Goal: Task Accomplishment & Management: Complete application form

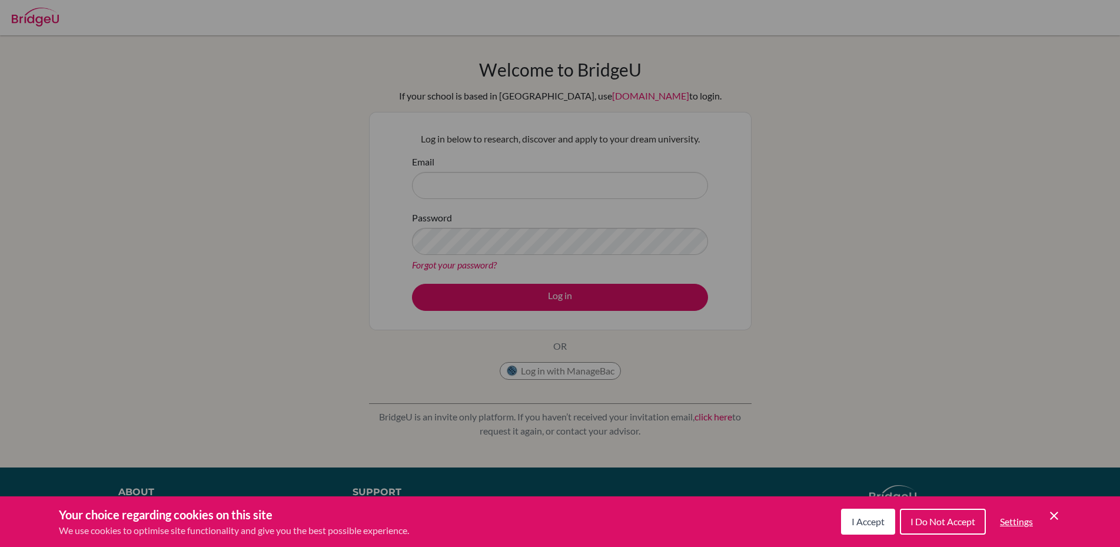
click at [938, 519] on span "I Do Not Accept" at bounding box center [943, 521] width 65 height 11
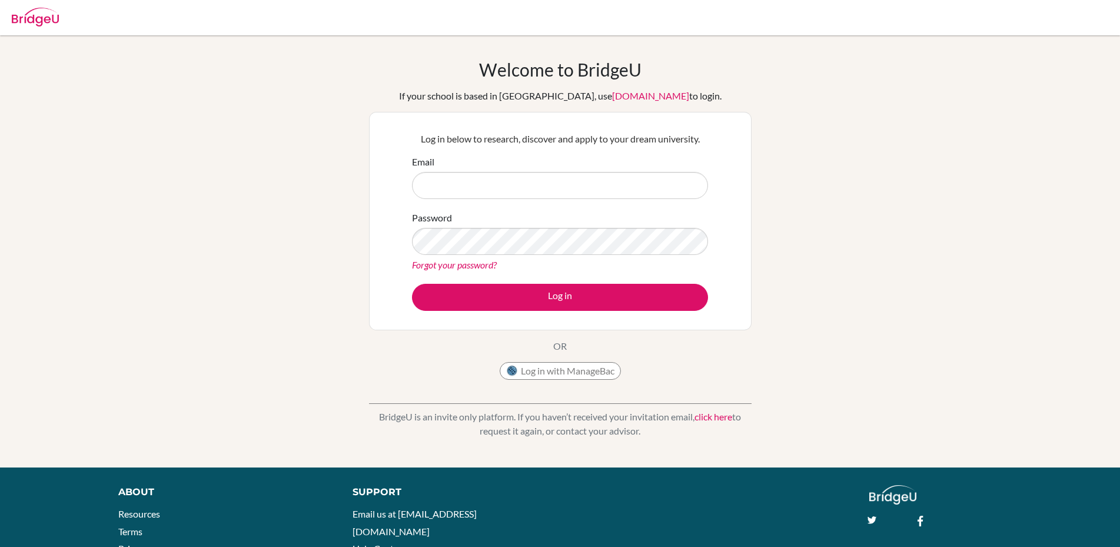
click at [492, 184] on input "Email" at bounding box center [560, 185] width 296 height 27
type input "christina.westwood@ellesmere.com"
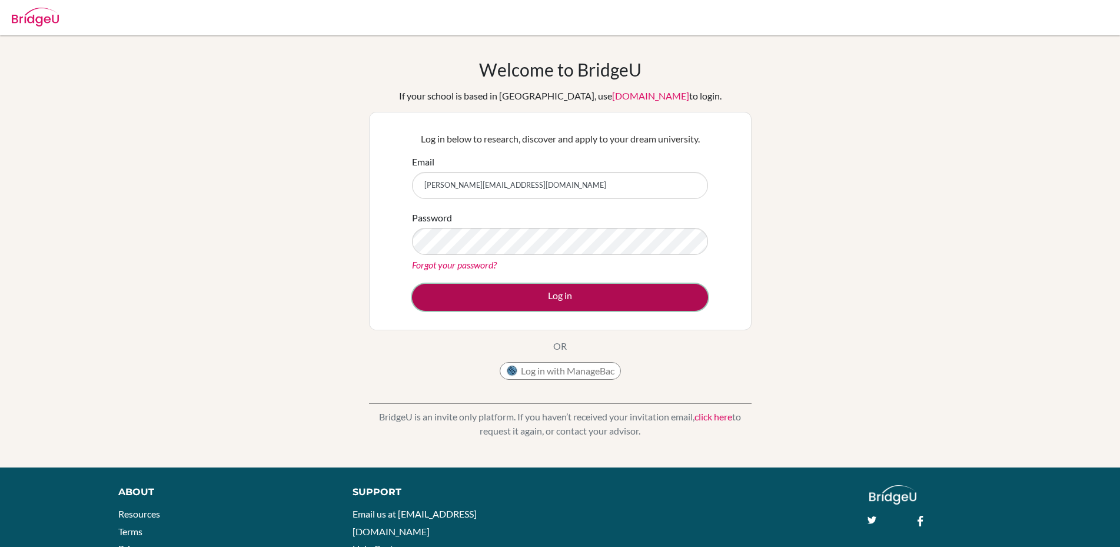
click at [555, 290] on button "Log in" at bounding box center [560, 297] width 296 height 27
click at [545, 300] on button "Log in" at bounding box center [560, 297] width 296 height 27
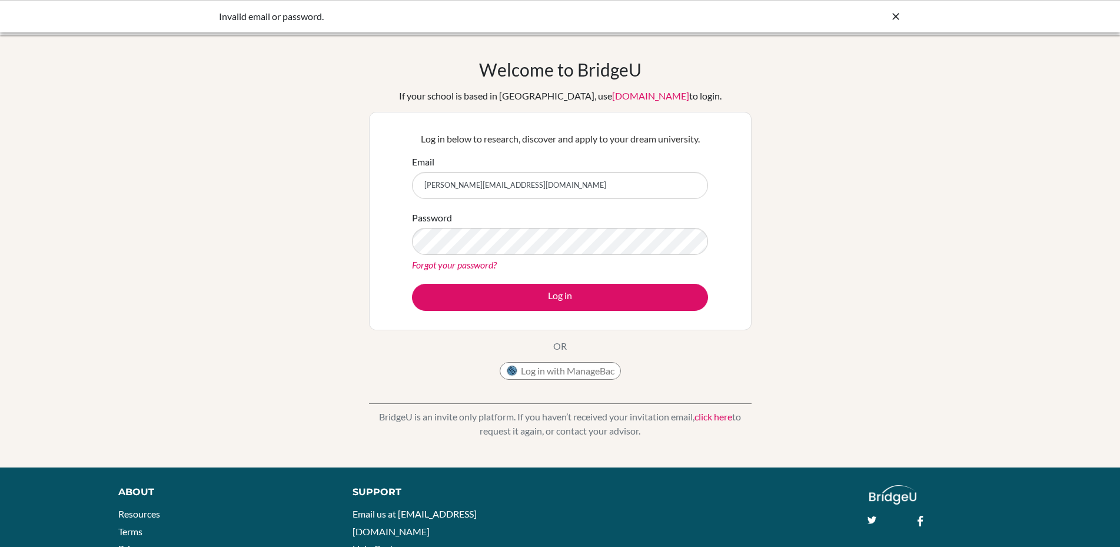
click at [471, 268] on link "Forgot your password?" at bounding box center [454, 264] width 85 height 11
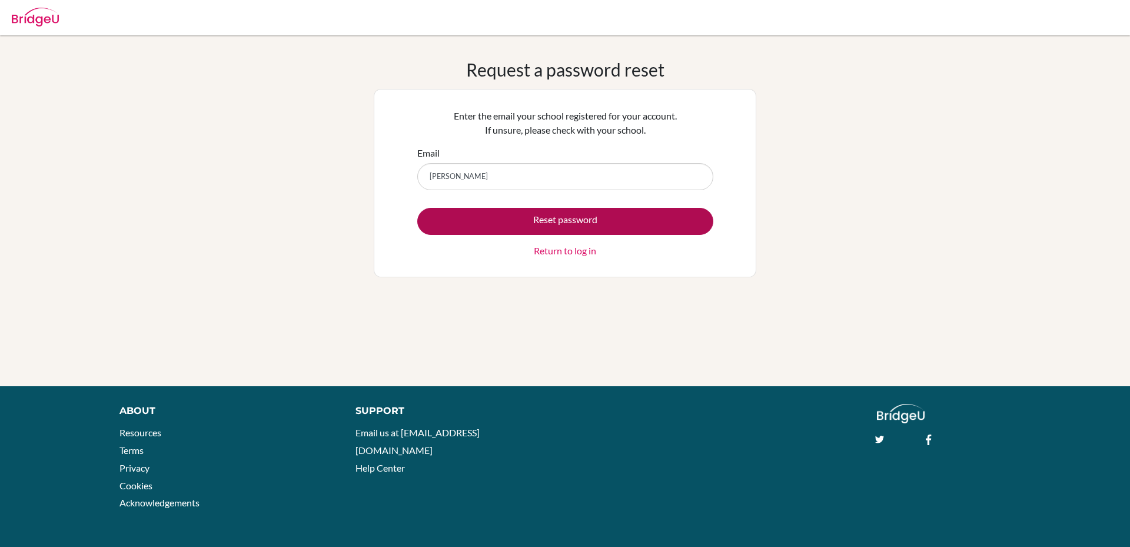
type input "christina.westwood@ellesmere.com"
click at [536, 227] on button "Reset password" at bounding box center [565, 221] width 296 height 27
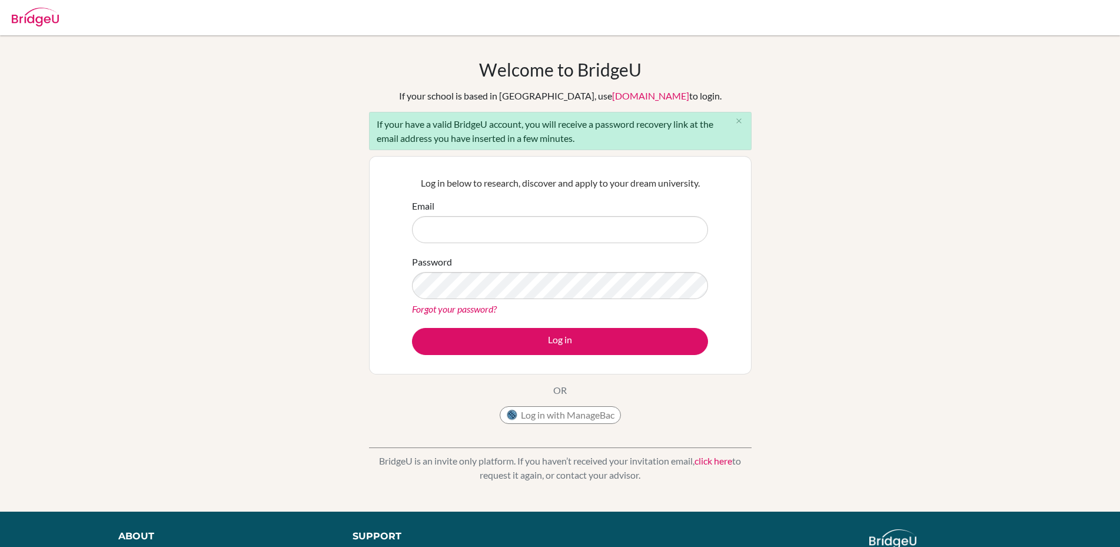
click at [712, 459] on link "click here" at bounding box center [714, 460] width 38 height 11
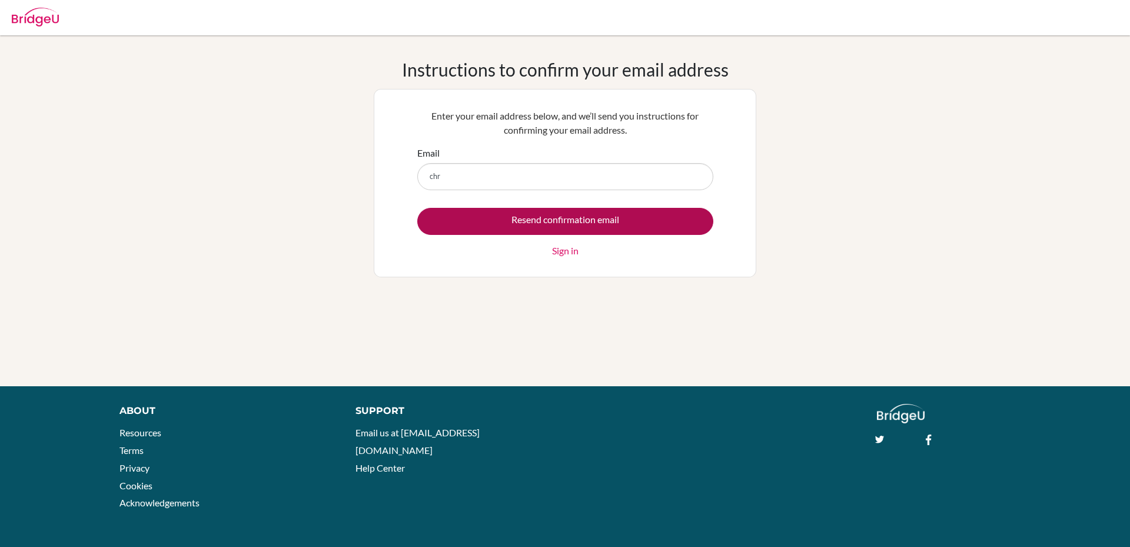
type input "[PERSON_NAME][EMAIL_ADDRESS][DOMAIN_NAME]"
click at [548, 218] on input "Resend confirmation email" at bounding box center [565, 221] width 296 height 27
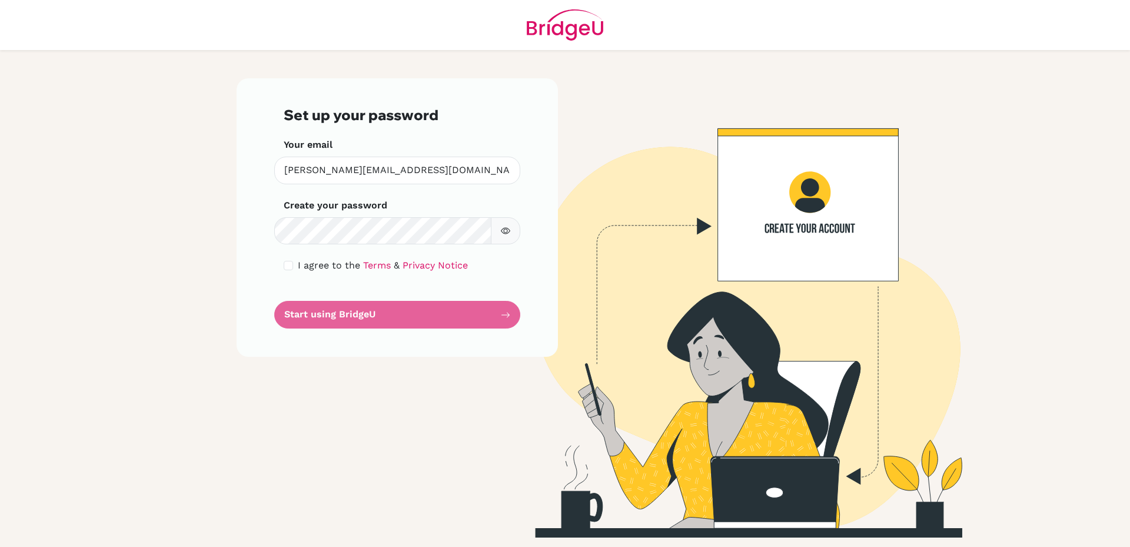
click at [295, 261] on div "I agree to the Terms & Privacy Notice" at bounding box center [397, 265] width 227 height 14
click at [287, 264] on input "checkbox" at bounding box center [288, 265] width 9 height 9
checkbox input "true"
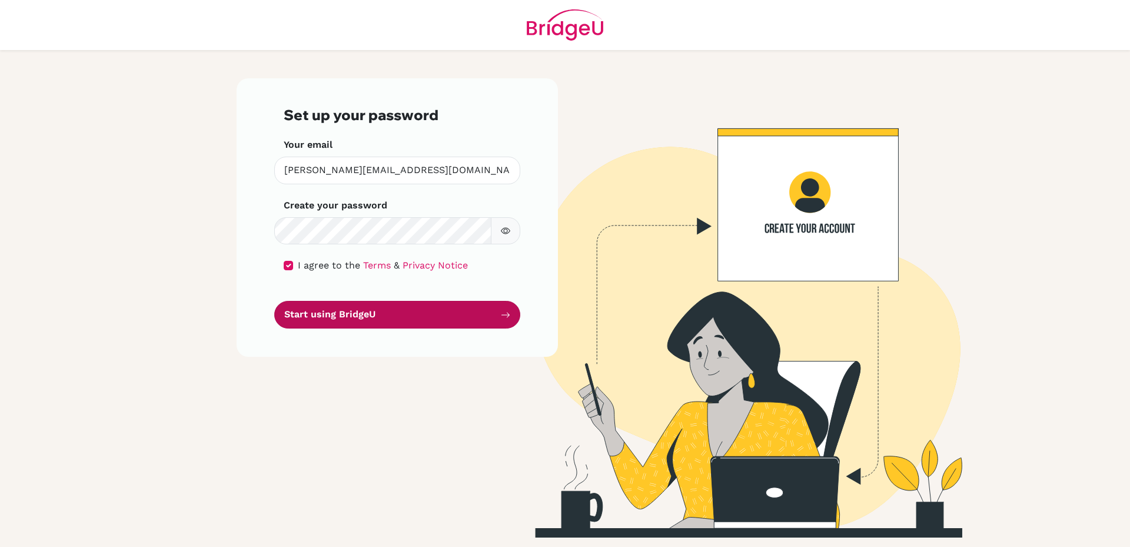
click at [349, 316] on button "Start using BridgeU" at bounding box center [397, 315] width 246 height 28
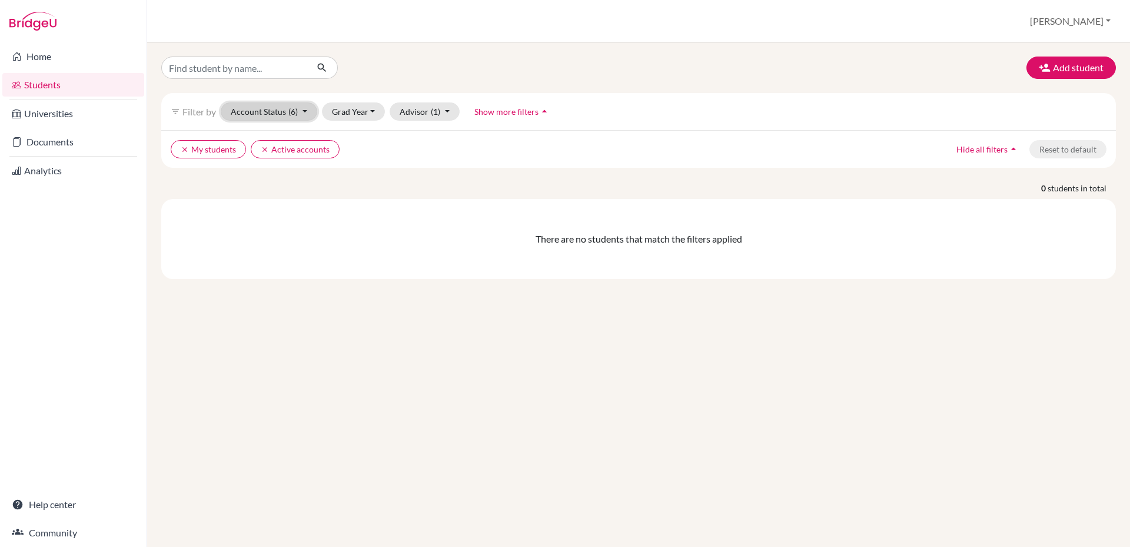
click at [268, 112] on button "Account Status (6)" at bounding box center [269, 111] width 97 height 18
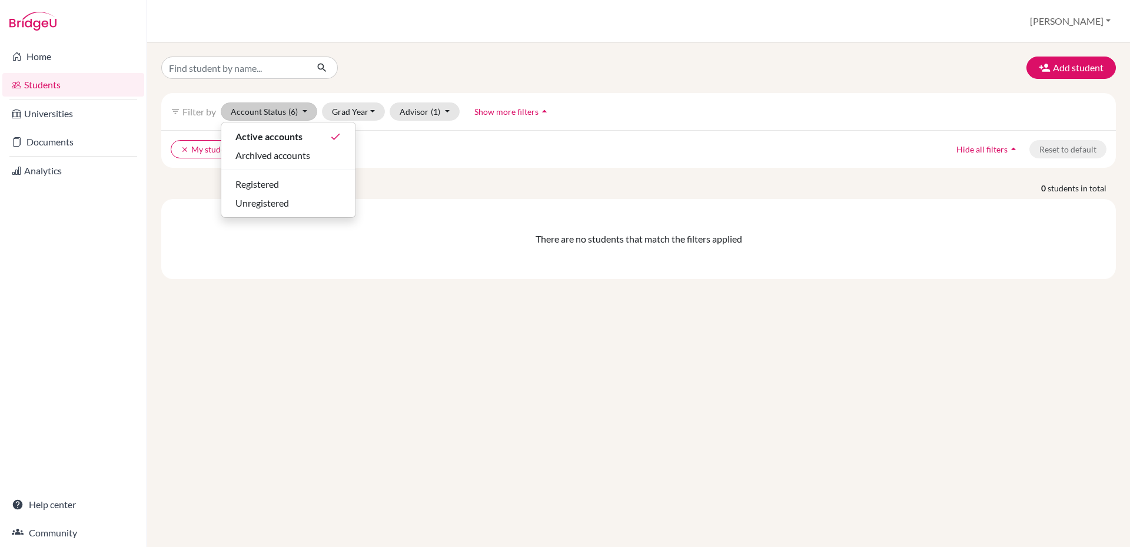
click at [331, 242] on div "There are no students that match the filters applied" at bounding box center [639, 239] width 936 height 14
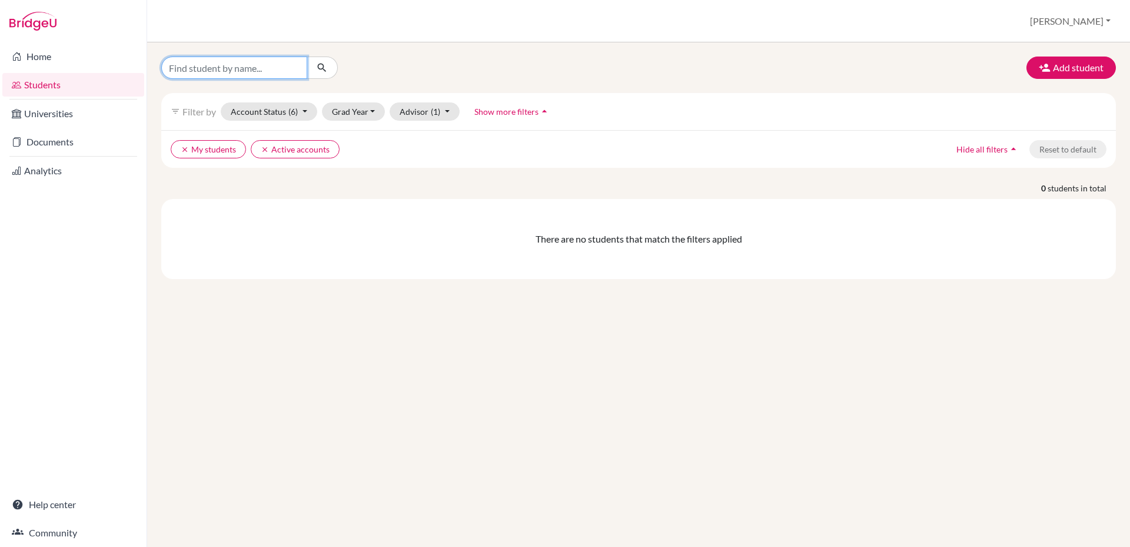
click at [241, 67] on input "Find student by name..." at bounding box center [234, 68] width 146 height 22
type input "c"
type input "Charlotte"
click button "submit" at bounding box center [322, 68] width 31 height 22
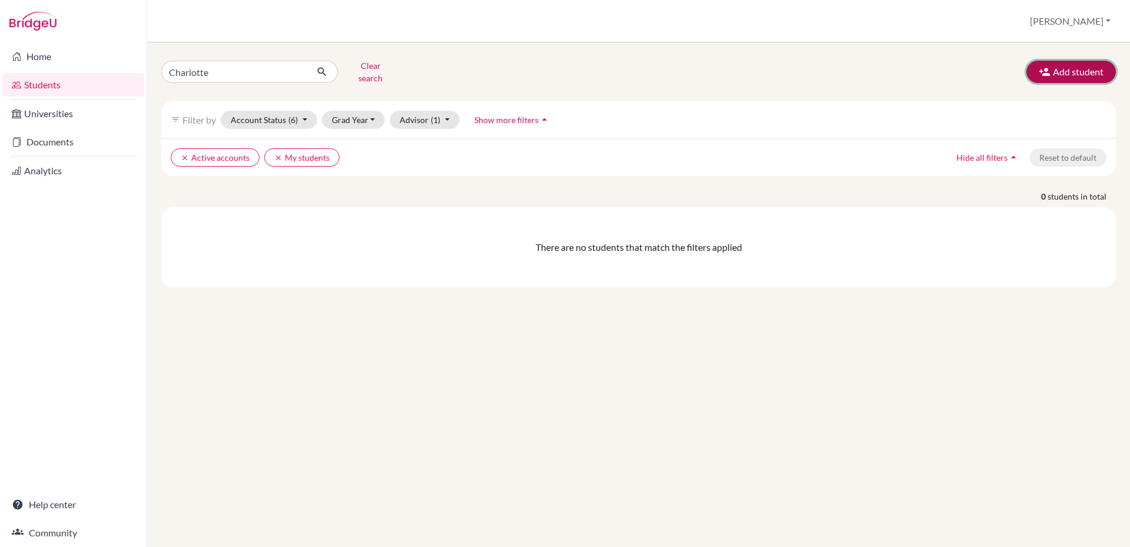
click at [1070, 66] on button "Add student" at bounding box center [1071, 72] width 89 height 22
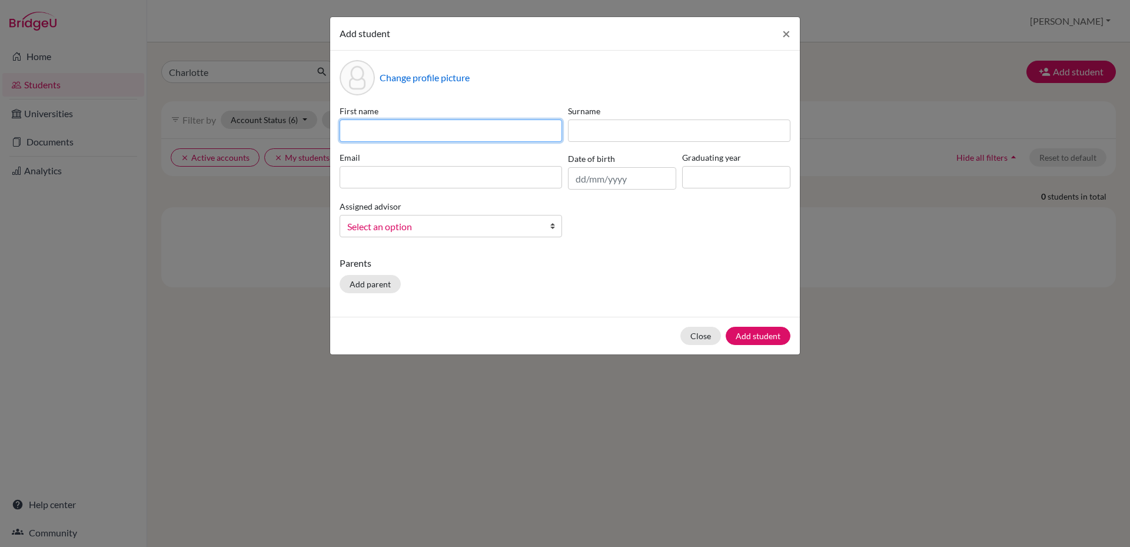
click at [469, 124] on input at bounding box center [451, 131] width 223 height 22
type input "c"
type input "Charlotte"
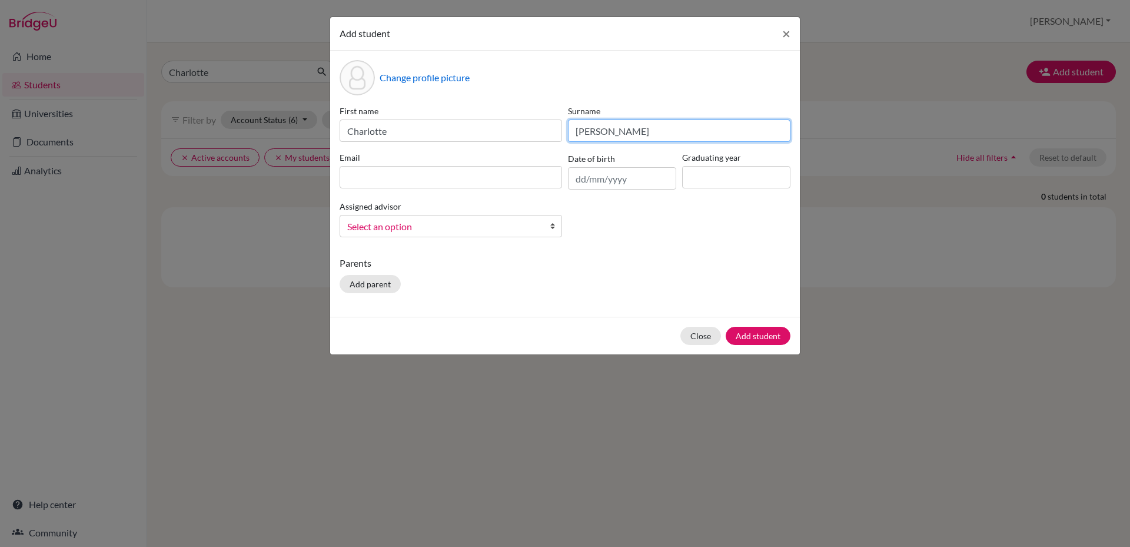
type input "Stiller"
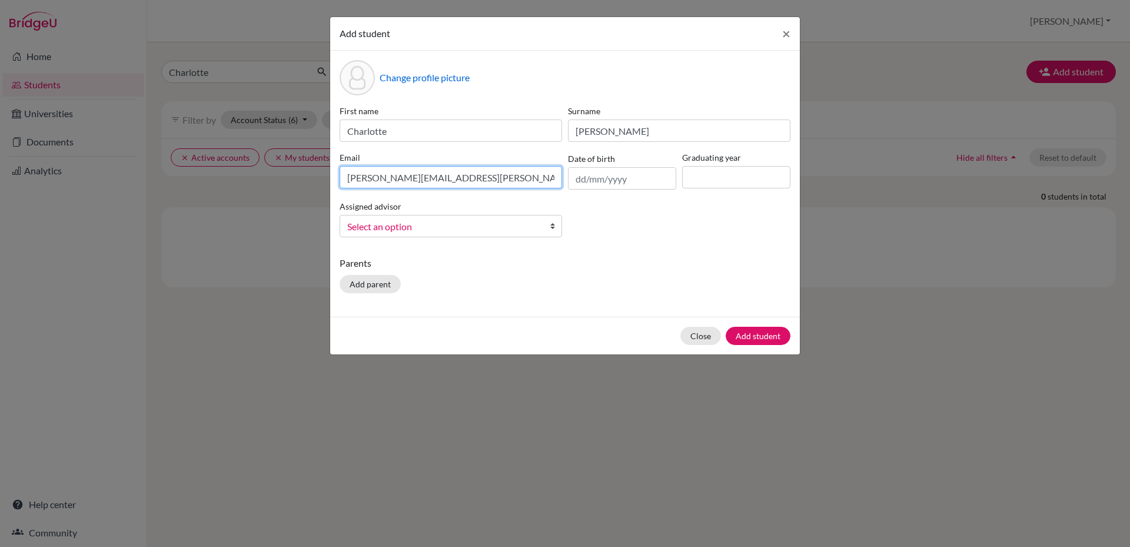
type input "charlotte.stiller@ellesmere.com"
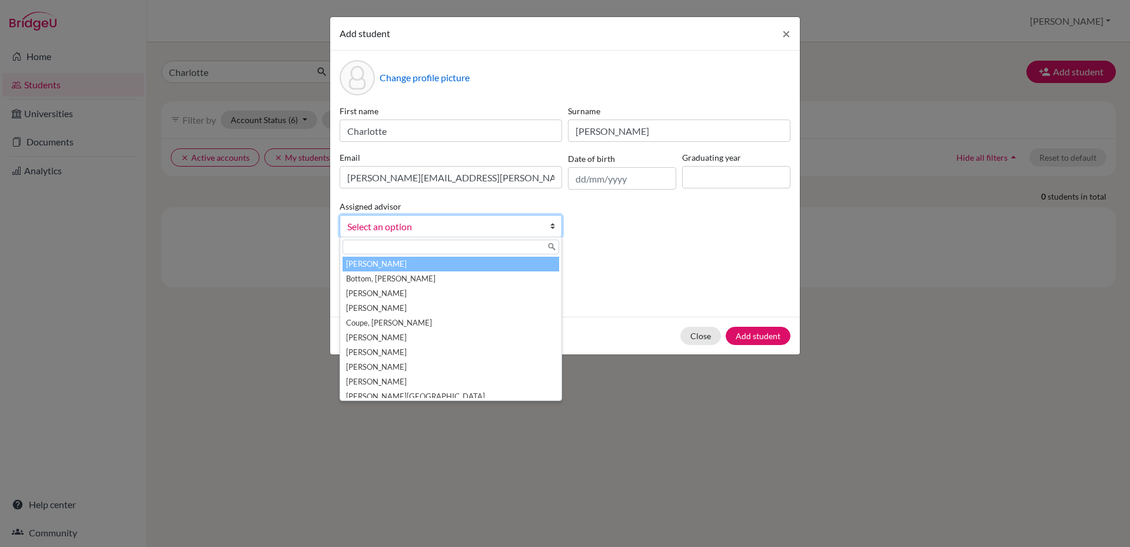
click at [400, 230] on span "Select an option" at bounding box center [443, 226] width 192 height 15
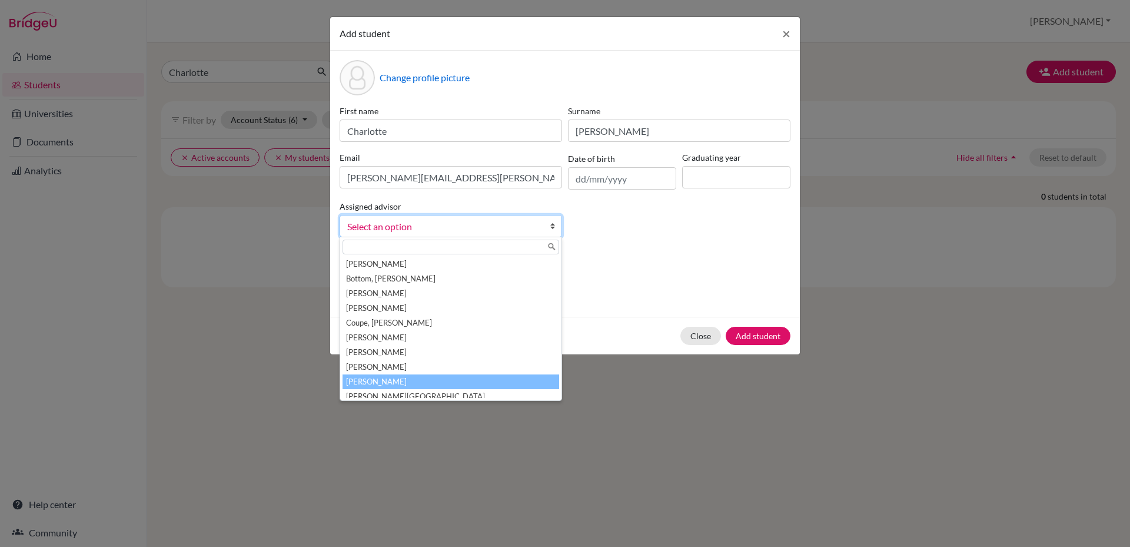
scroll to position [300, 0]
click at [386, 387] on li "Westwood, Christina" at bounding box center [451, 390] width 217 height 15
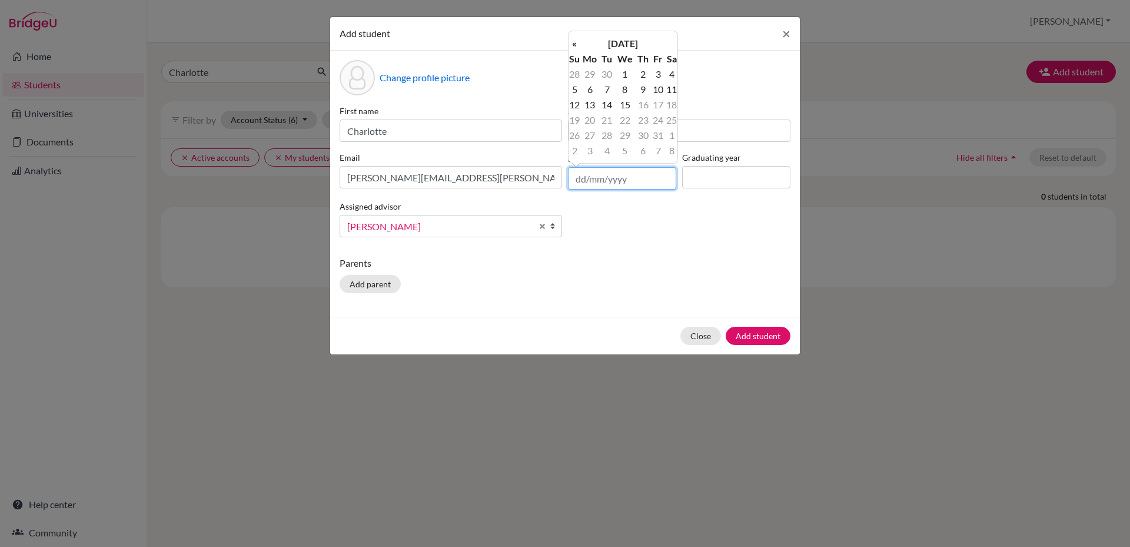
click at [616, 181] on input "text" at bounding box center [622, 178] width 108 height 22
type input "09/09/2008"
click at [640, 246] on div "First name Charlotte Surname Stiller Email charlotte.stiller@ellesmere.com Date…" at bounding box center [565, 176] width 457 height 142
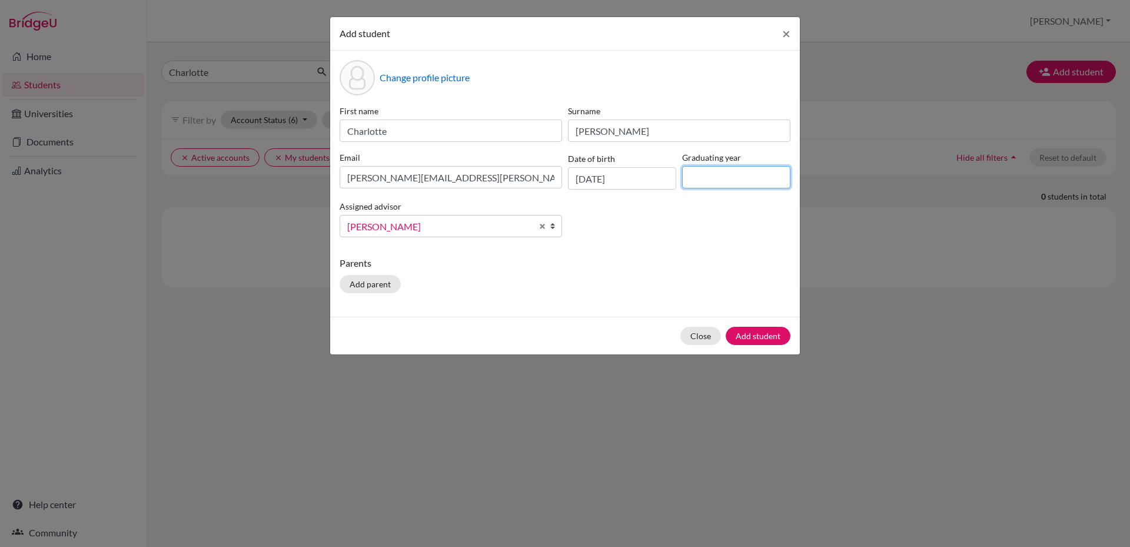
click at [706, 180] on input at bounding box center [736, 177] width 108 height 22
type input "2026"
click at [757, 333] on button "Add student" at bounding box center [758, 336] width 65 height 18
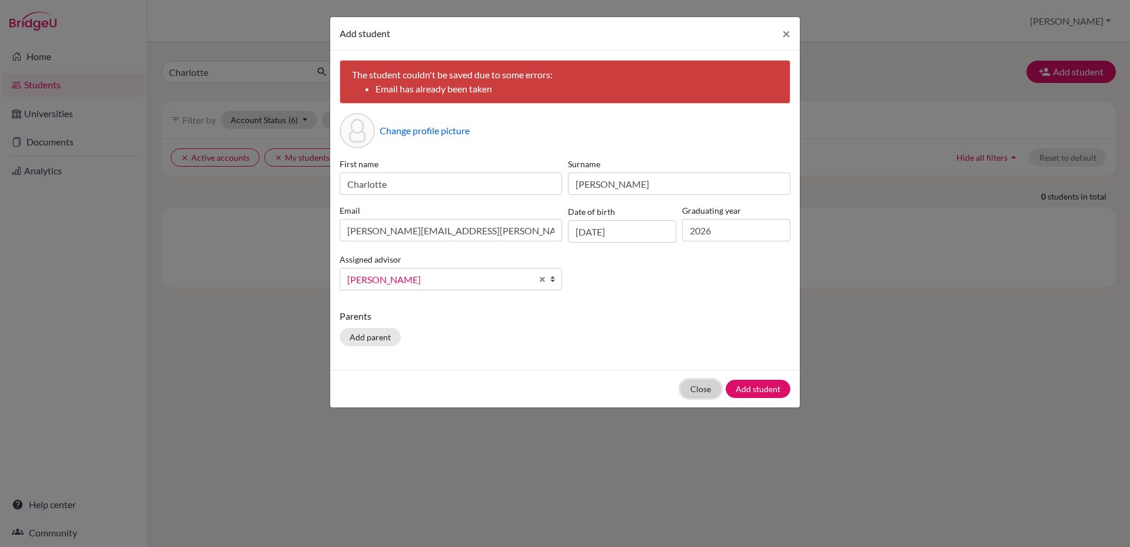
click at [689, 388] on button "Close" at bounding box center [701, 389] width 41 height 18
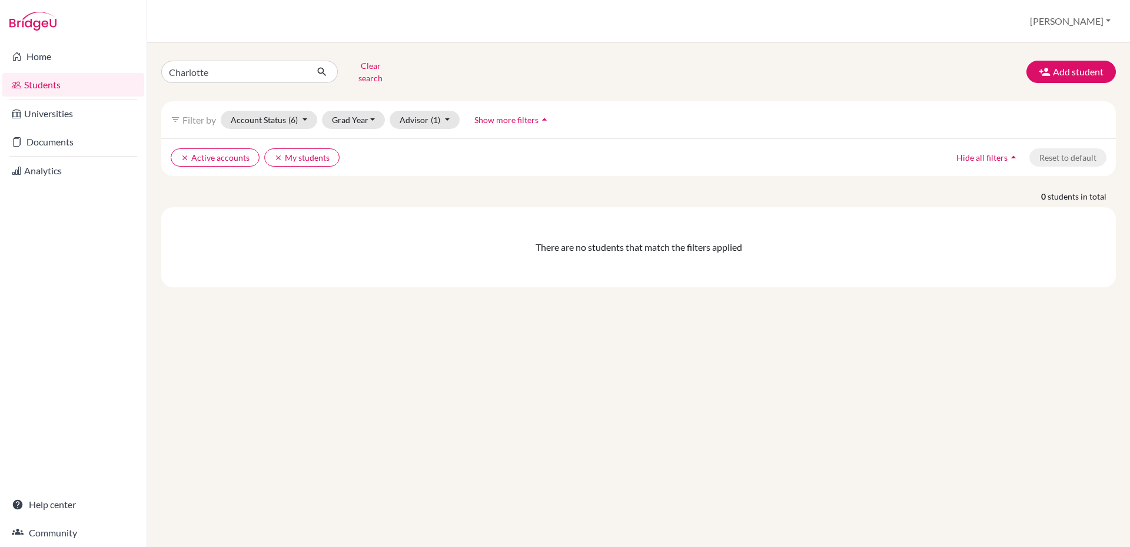
click at [39, 85] on link "Students" at bounding box center [73, 85] width 142 height 24
click at [308, 114] on button "Account Status (6)" at bounding box center [269, 120] width 97 height 18
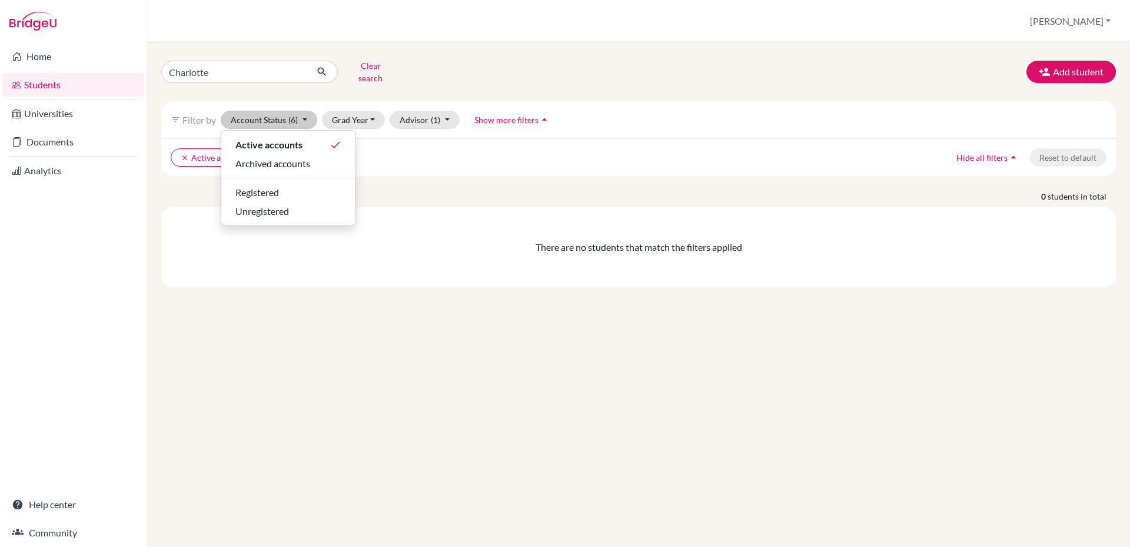
click at [412, 213] on div "There are no students that match the filters applied" at bounding box center [638, 247] width 955 height 80
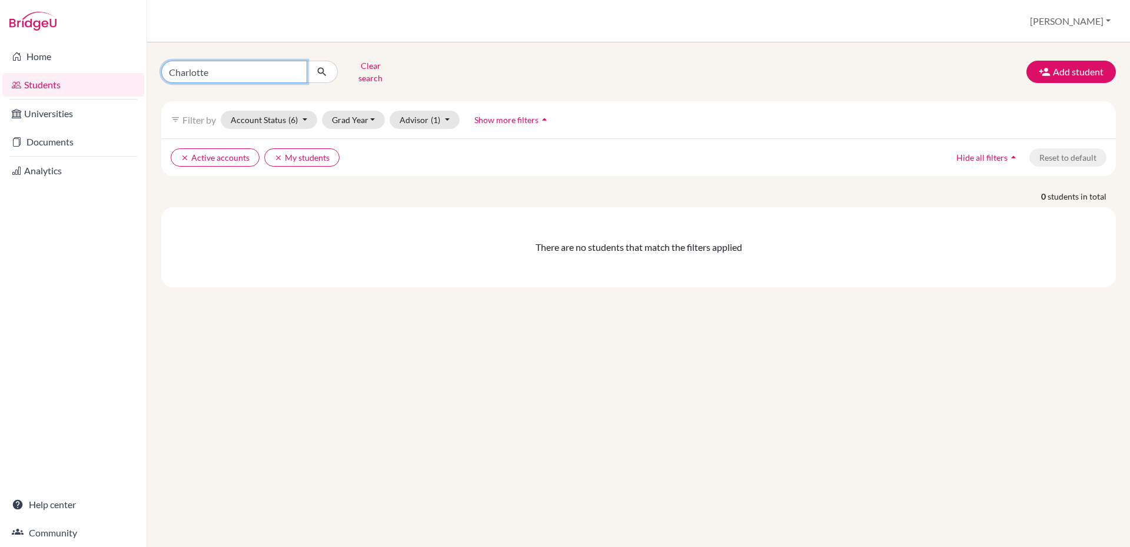
drag, startPoint x: 228, startPoint y: 71, endPoint x: 21, endPoint y: 81, distance: 206.9
click at [21, 81] on div "Home Students Universities Documents Analytics Help center Community Students o…" at bounding box center [565, 273] width 1130 height 547
click at [280, 154] on icon "clear" at bounding box center [278, 158] width 8 height 8
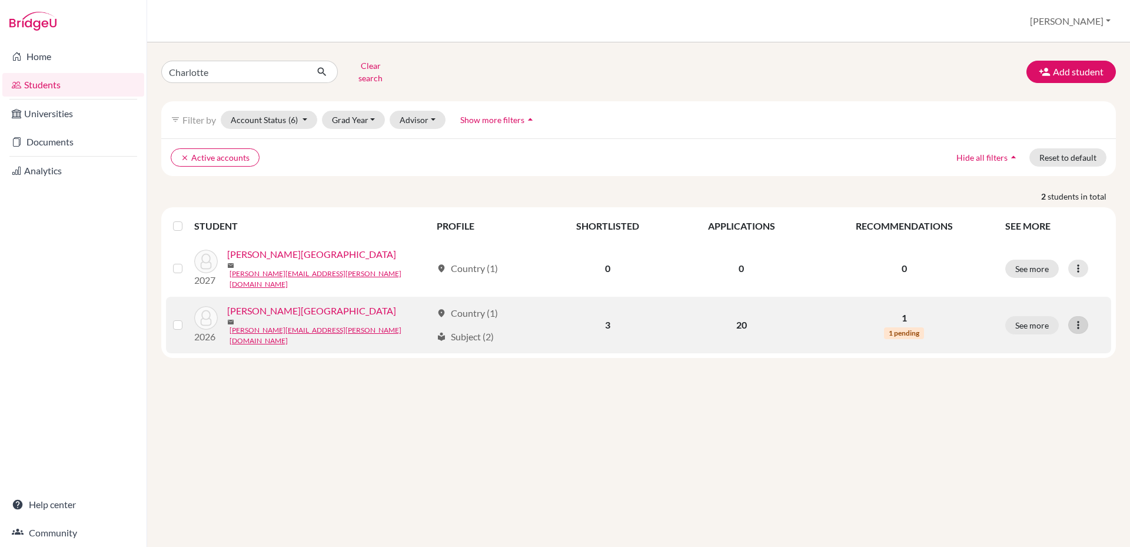
click at [1077, 319] on icon at bounding box center [1079, 325] width 12 height 12
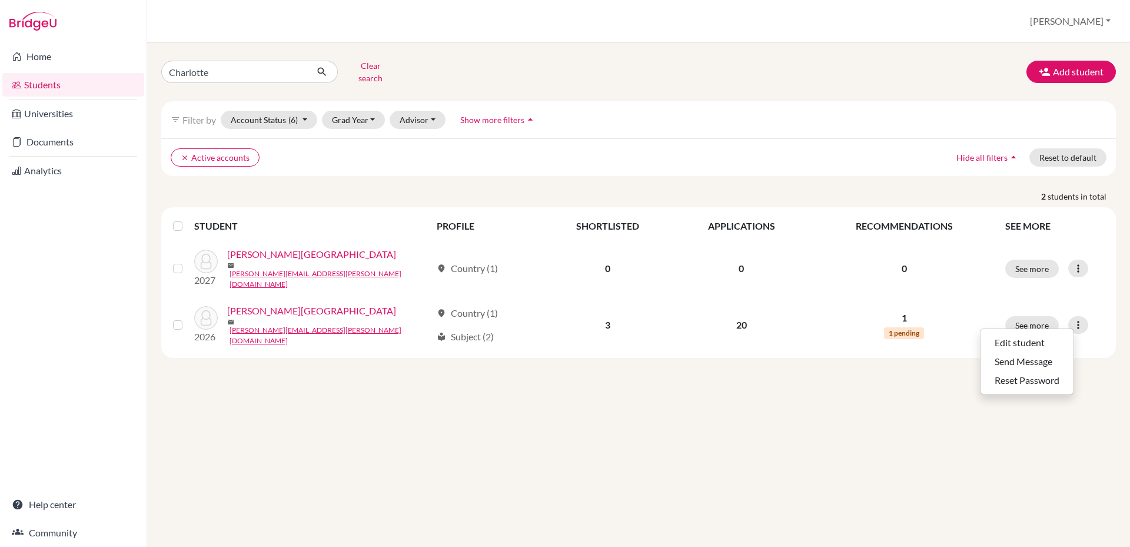
click at [900, 439] on div "Charlotte Clear search Add student filter_list Filter by Account Status (6) Act…" at bounding box center [638, 294] width 983 height 505
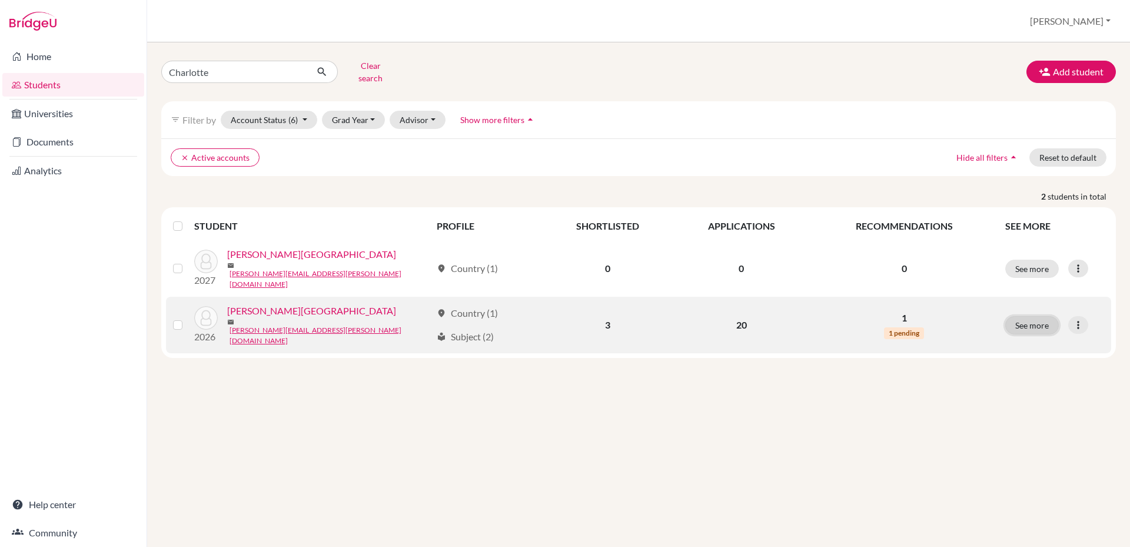
click at [1018, 316] on button "See more" at bounding box center [1033, 325] width 54 height 18
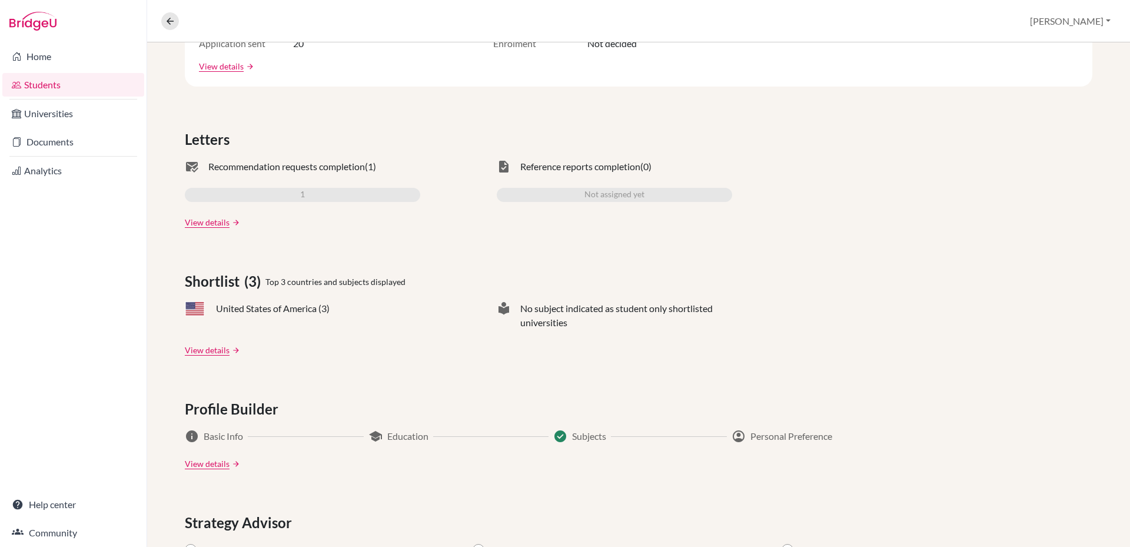
scroll to position [489, 0]
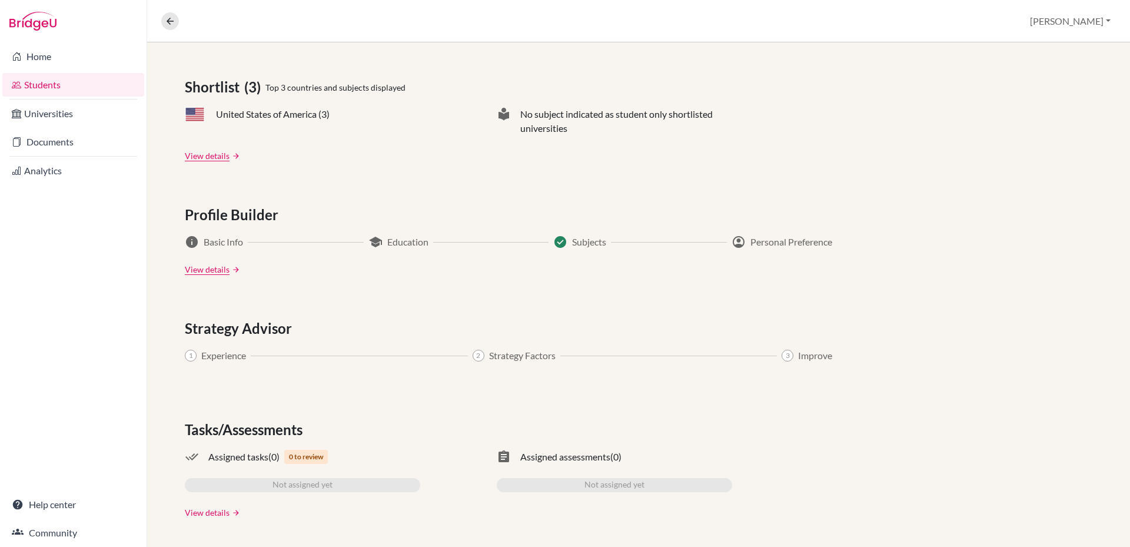
click at [213, 515] on link "View details" at bounding box center [207, 512] width 45 height 12
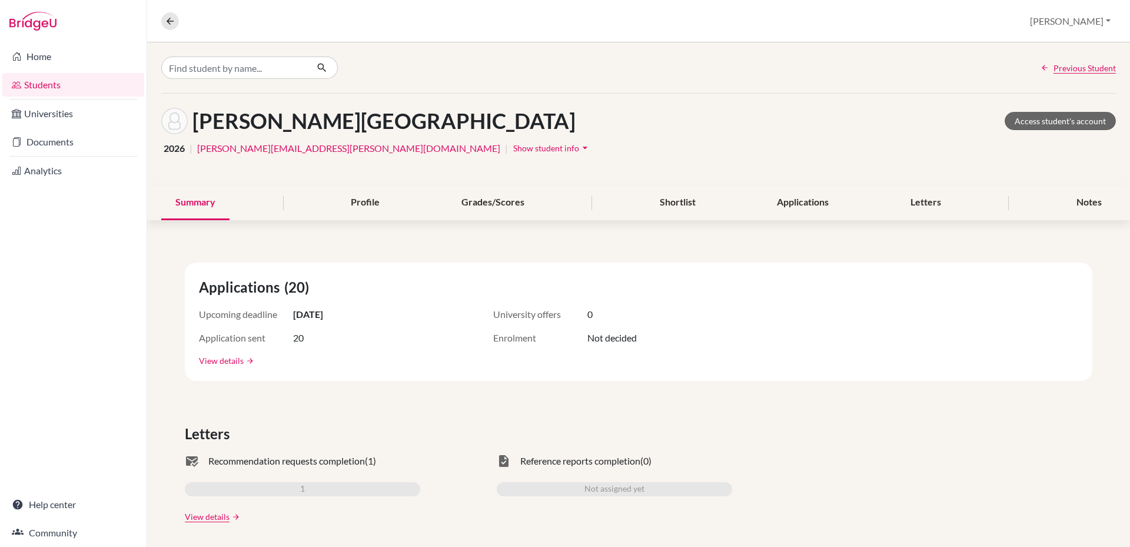
scroll to position [177, 0]
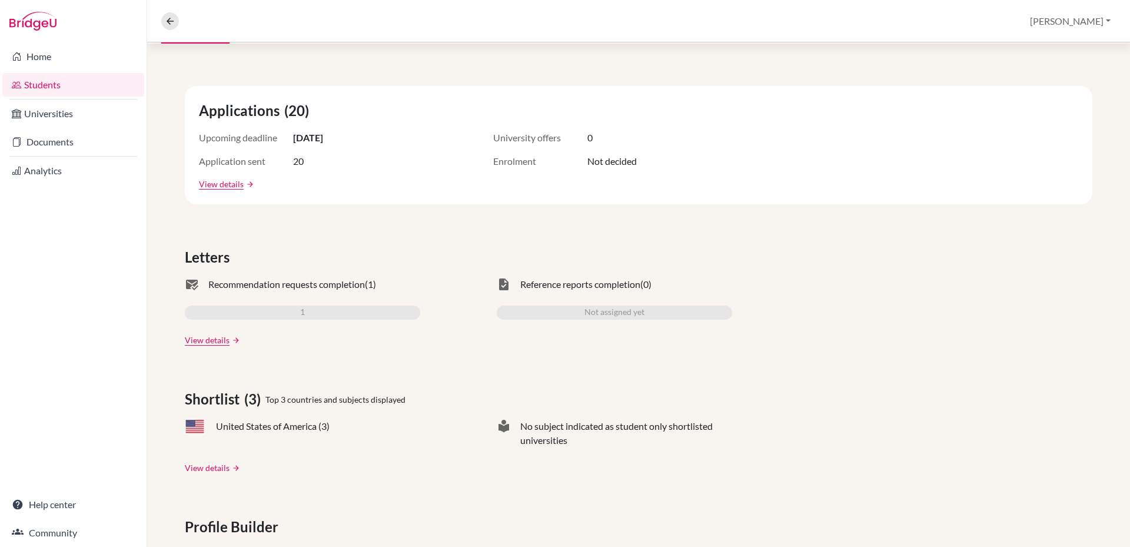
click at [201, 464] on link "View details" at bounding box center [207, 468] width 45 height 12
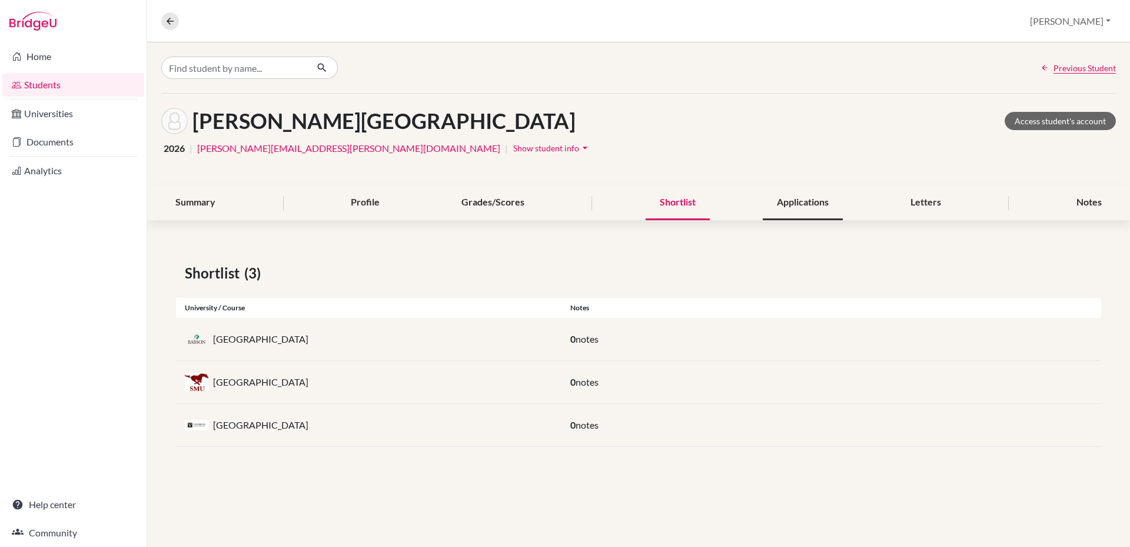
click at [808, 208] on div "Applications" at bounding box center [803, 202] width 80 height 35
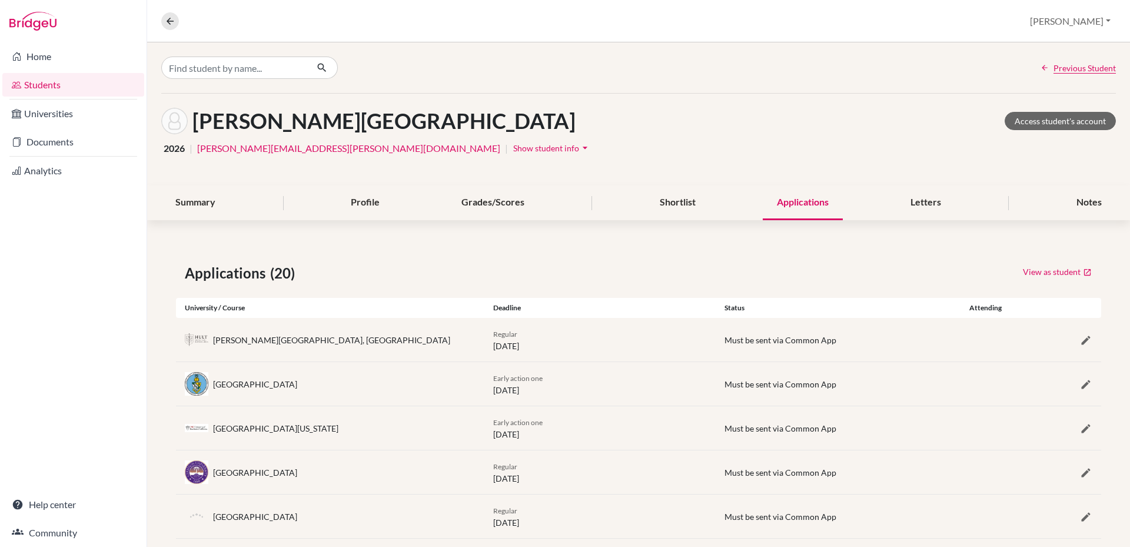
scroll to position [294, 0]
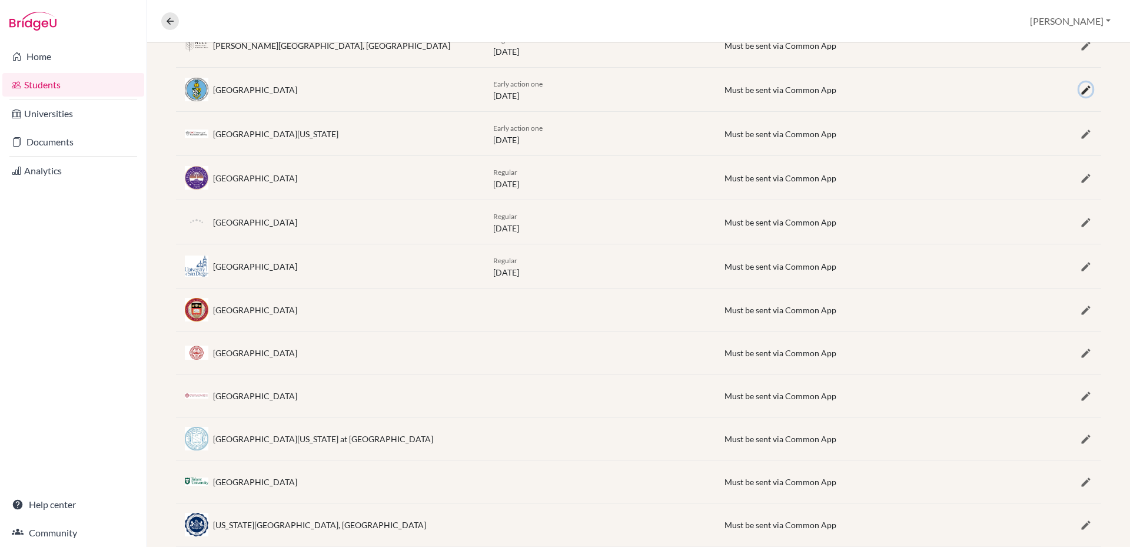
click at [1080, 91] on icon "button" at bounding box center [1086, 90] width 12 height 12
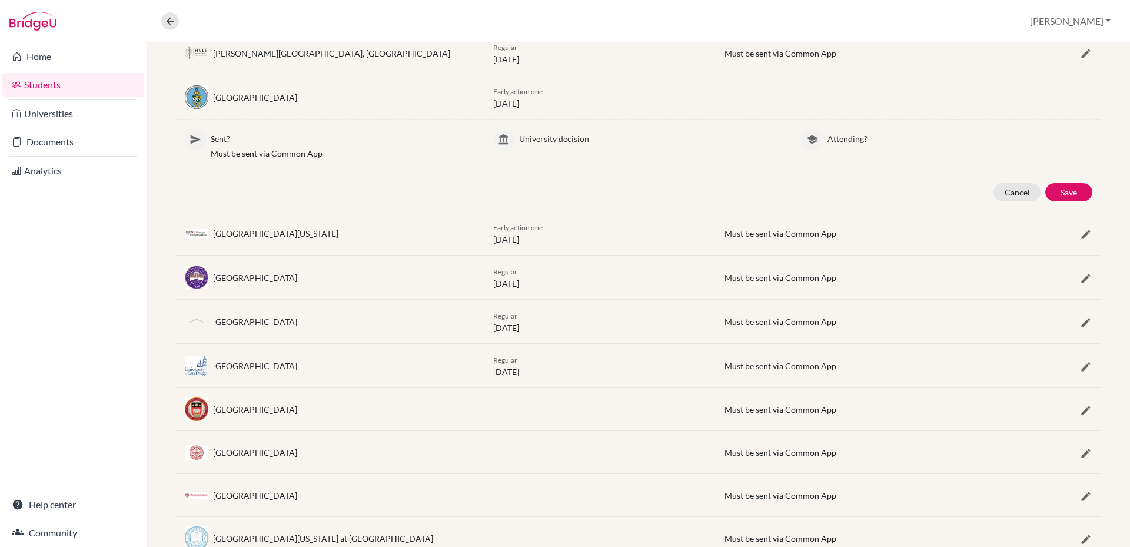
scroll to position [0, 0]
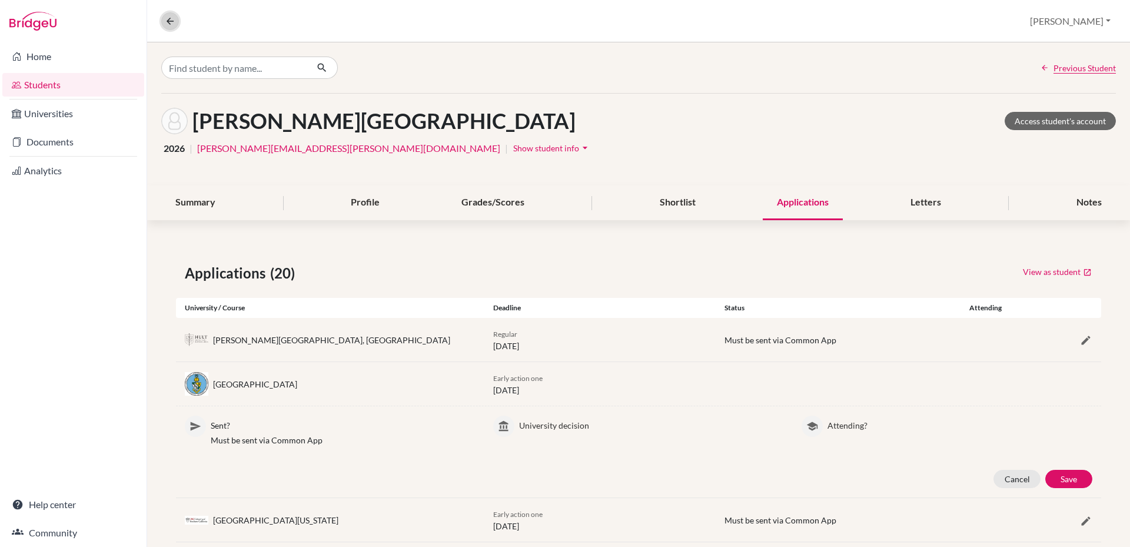
click at [169, 22] on icon at bounding box center [170, 21] width 11 height 11
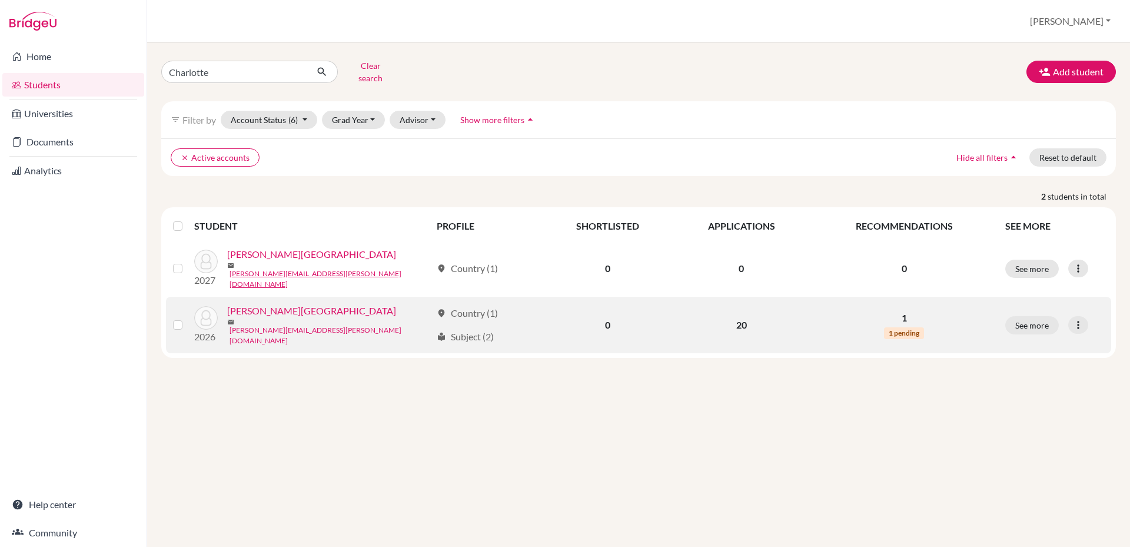
click at [276, 325] on link "charlotte.stiller@ellesmere.com" at bounding box center [331, 335] width 202 height 21
click at [270, 304] on link "Stiller, Charlotte" at bounding box center [311, 311] width 169 height 14
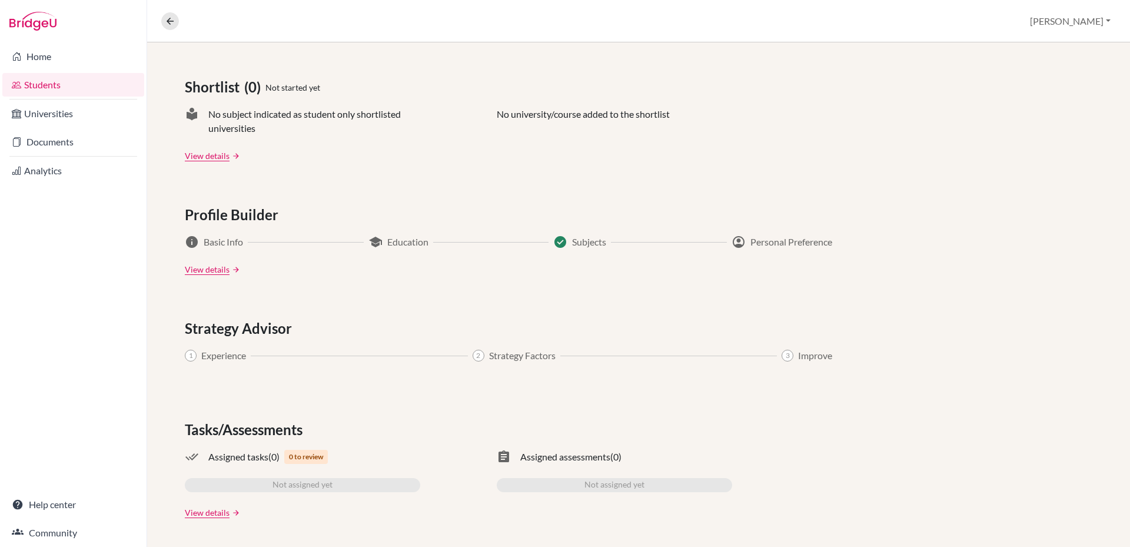
scroll to position [253, 0]
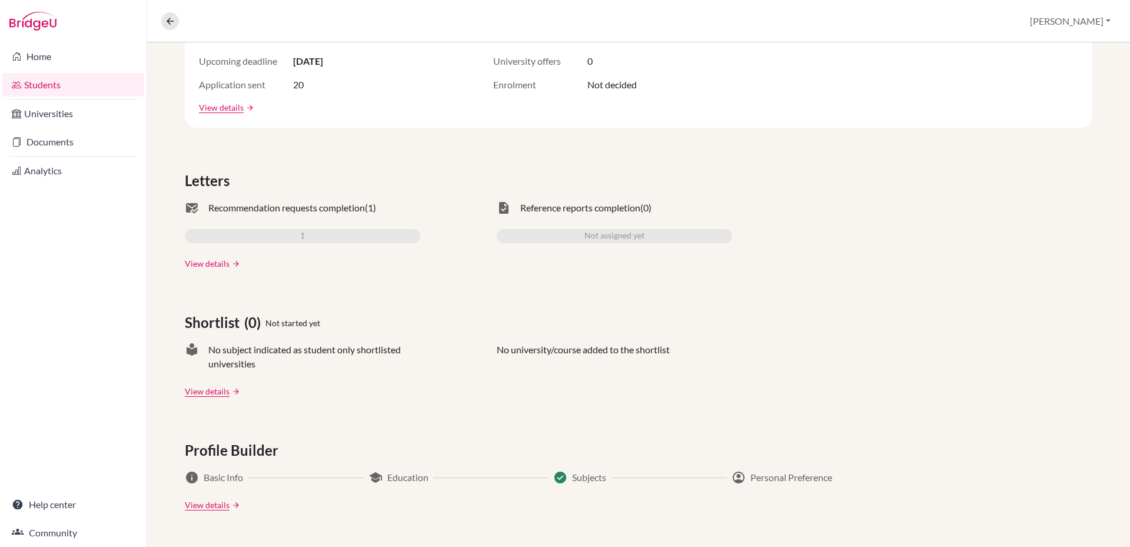
click at [207, 266] on link "View details" at bounding box center [207, 263] width 45 height 12
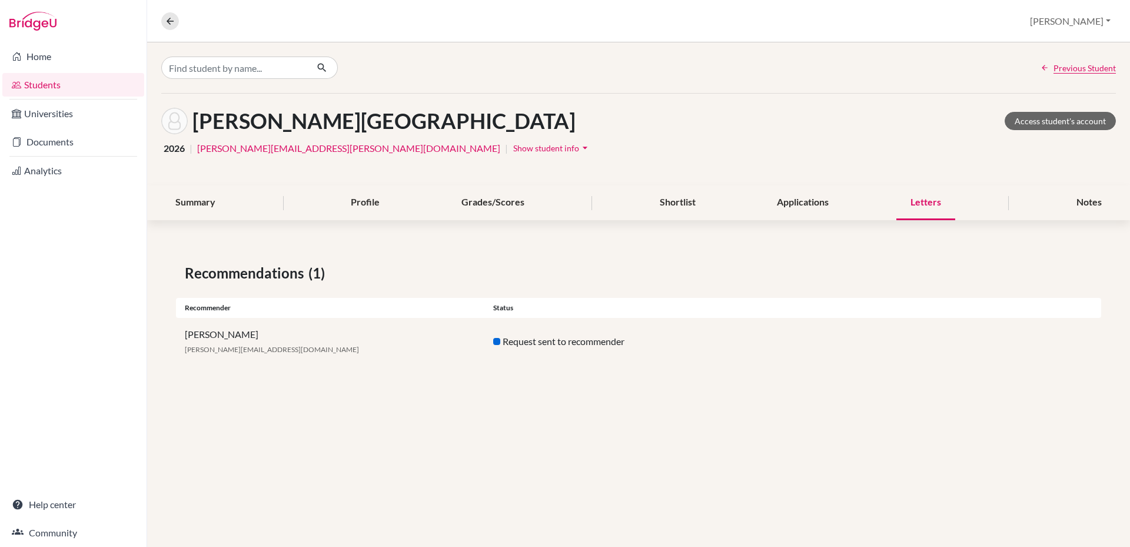
click at [579, 145] on icon "arrow_drop_down" at bounding box center [585, 148] width 12 height 12
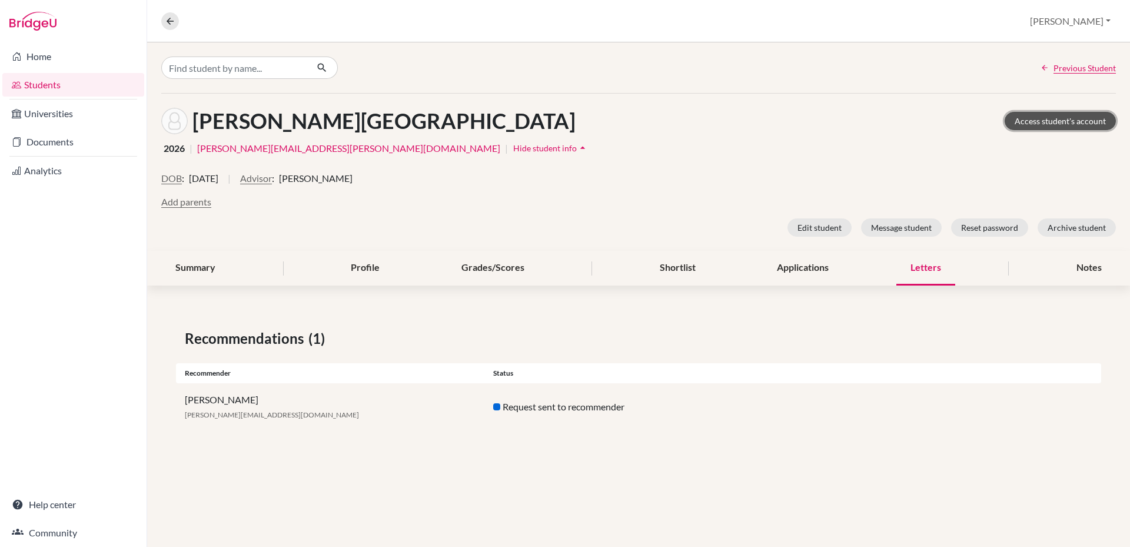
click at [1053, 120] on link "Access student's account" at bounding box center [1060, 121] width 111 height 18
